Goal: Communication & Community: Participate in discussion

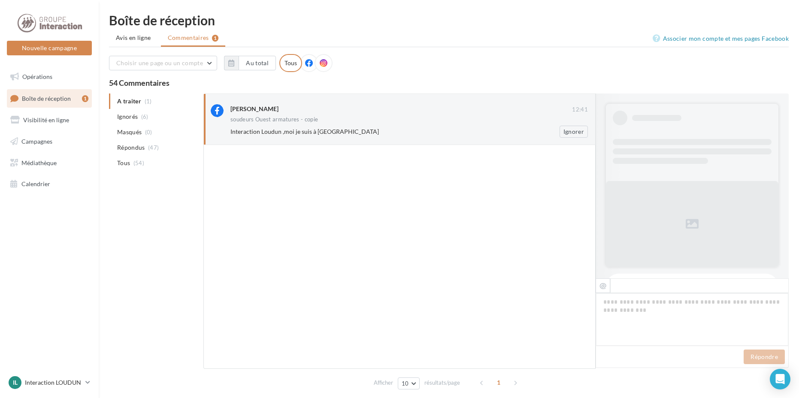
scroll to position [380, 0]
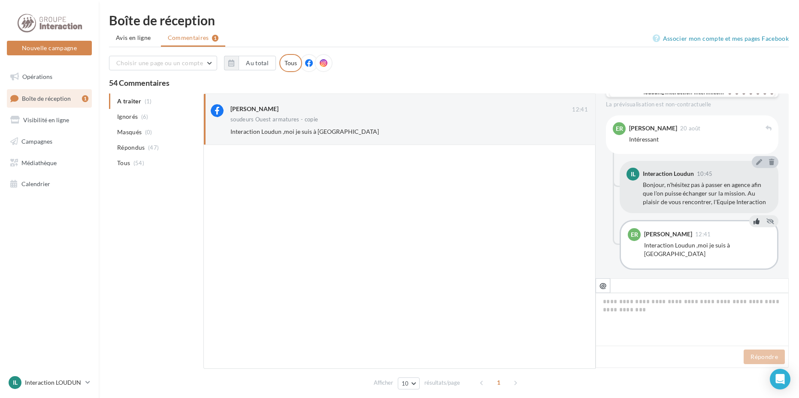
click at [754, 223] on icon at bounding box center [757, 221] width 6 height 6
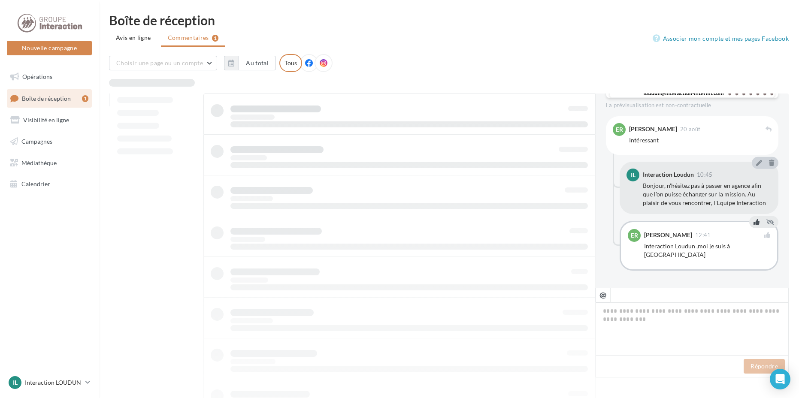
scroll to position [371, 0]
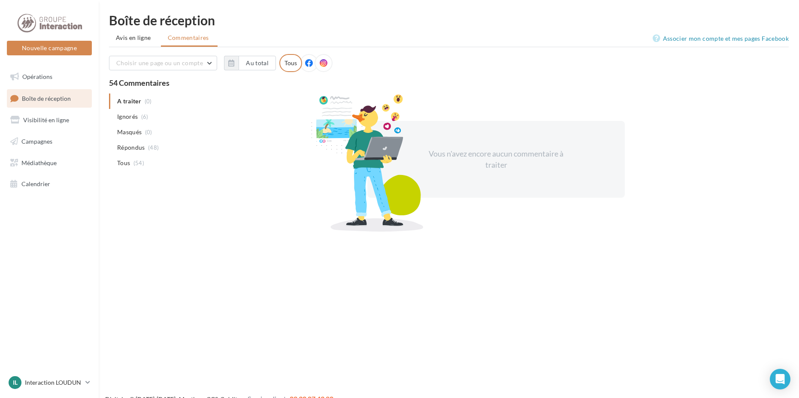
scroll to position [14, 0]
